Goal: Transaction & Acquisition: Purchase product/service

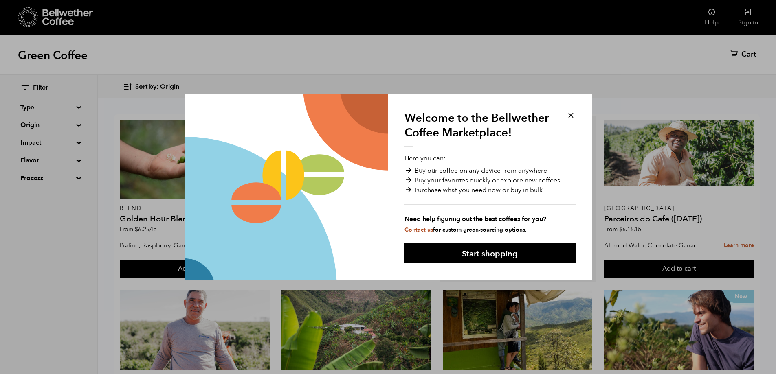
click at [503, 253] on button "Start shopping" at bounding box center [489, 253] width 171 height 21
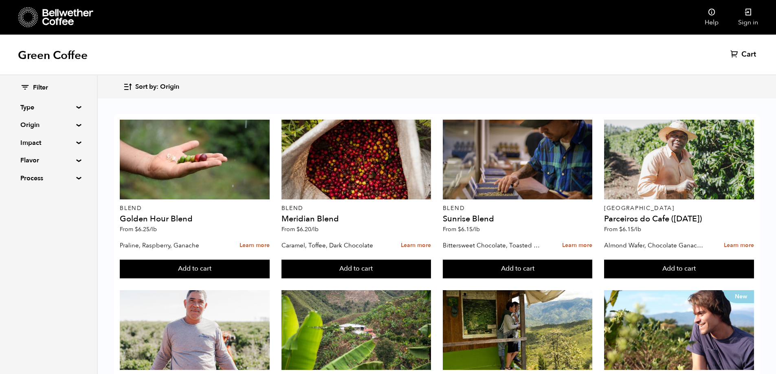
click at [75, 110] on div "Filter Type Blend Single Origin Decaf Seasonal Year Round Origin Blend Brazil C…" at bounding box center [48, 133] width 97 height 116
click at [75, 107] on summary "Type" at bounding box center [48, 108] width 56 height 10
click at [26, 137] on input "Single Origin" at bounding box center [23, 135] width 7 height 7
checkbox input "true"
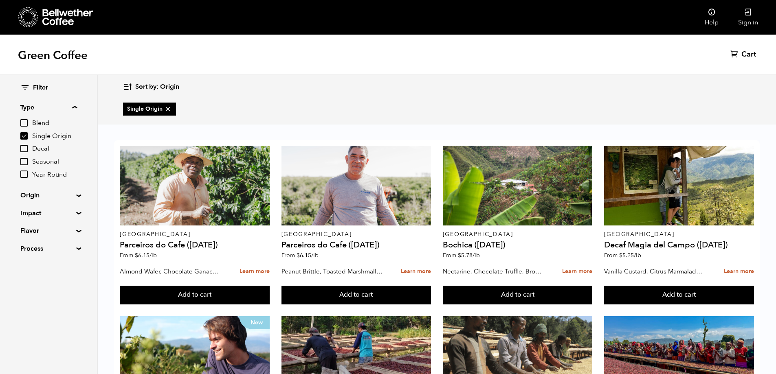
click at [73, 195] on summary "Origin" at bounding box center [48, 196] width 56 height 10
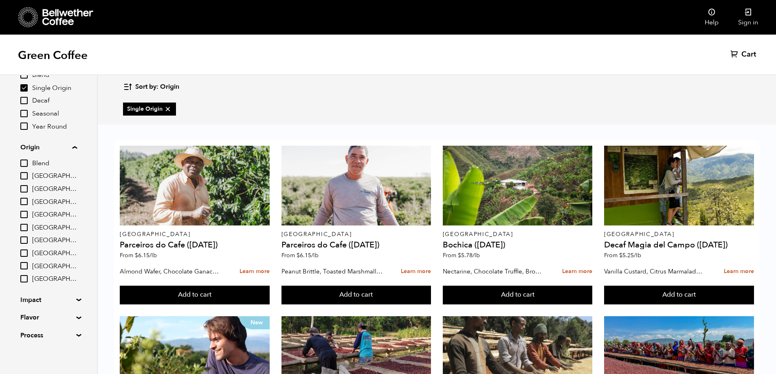
scroll to position [50, 0]
click at [75, 295] on div "Filter Type Blend Single Origin Decaf Seasonal Year Round Origin Blend Brazil C…" at bounding box center [48, 185] width 97 height 321
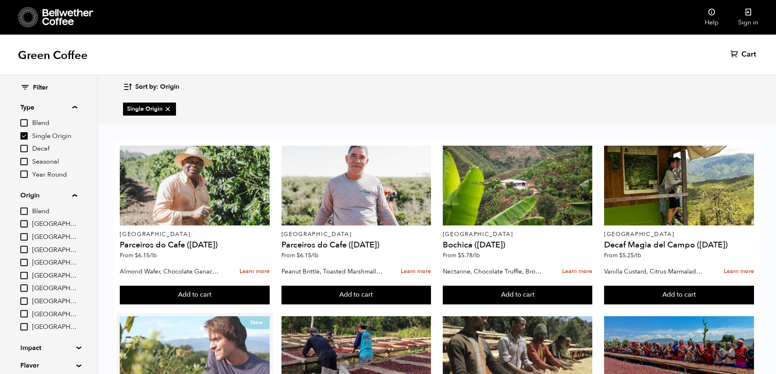
scroll to position [60, 0]
click at [200, 316] on div "New" at bounding box center [195, 356] width 150 height 80
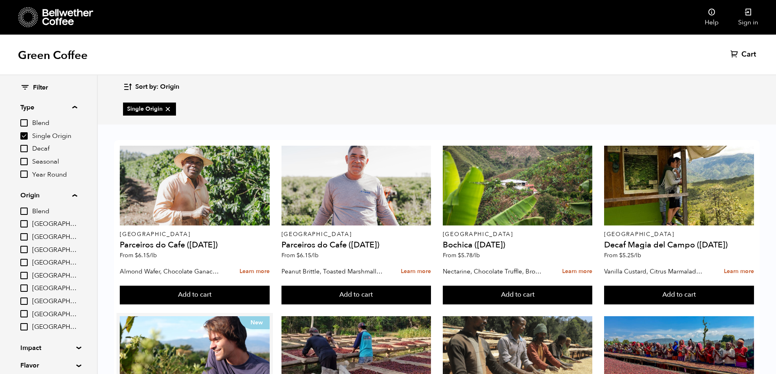
scroll to position [0, 0]
click at [204, 179] on div at bounding box center [195, 186] width 150 height 80
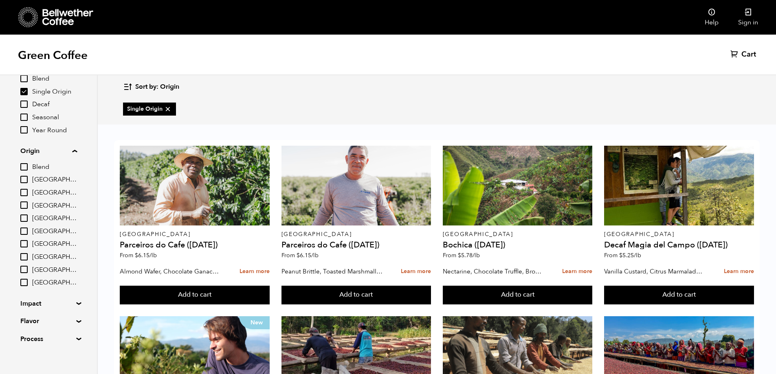
scroll to position [50, 0]
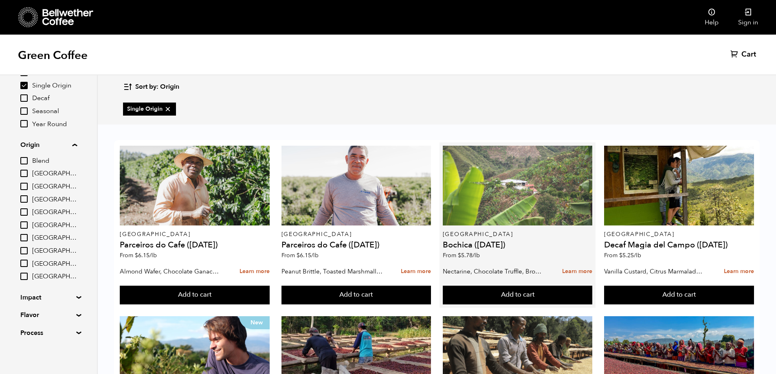
click at [542, 158] on div at bounding box center [518, 186] width 150 height 80
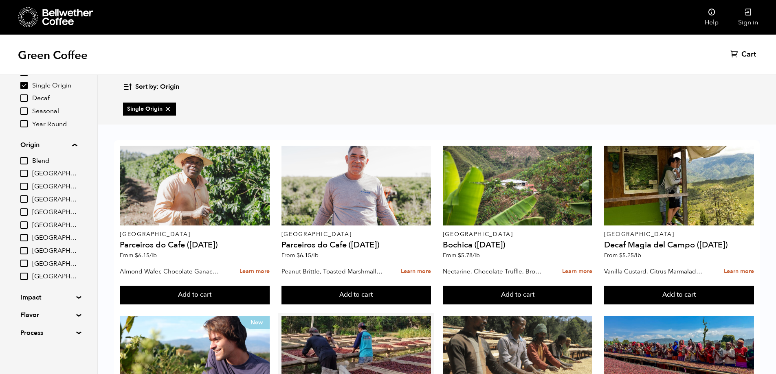
scroll to position [326, 0]
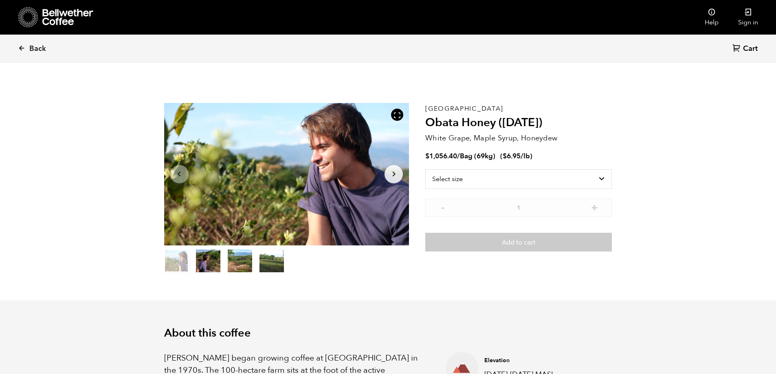
scroll to position [354, 434]
click at [540, 180] on select "Select size Bag (69kg) (152 lbs)" at bounding box center [518, 179] width 187 height 20
select select "bag-2"
click at [425, 169] on select "Select size Bag (69kg) (152 lbs)" at bounding box center [518, 179] width 187 height 20
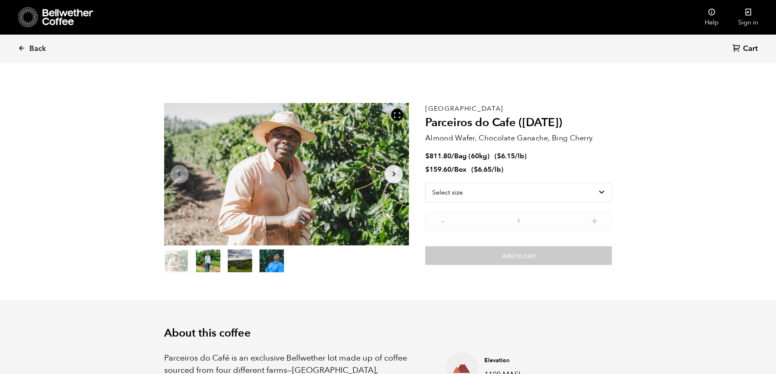
scroll to position [354, 434]
drag, startPoint x: 0, startPoint y: 0, endPoint x: 522, endPoint y: 193, distance: 556.1
click at [522, 193] on select "Select size Bag (60kg) (132 lbs) Box (24 lbs)" at bounding box center [518, 193] width 187 height 20
select select "box"
click at [425, 183] on select "Select size Bag (60kg) (132 lbs) Box (24 lbs)" at bounding box center [518, 193] width 187 height 20
